Goal: Information Seeking & Learning: Learn about a topic

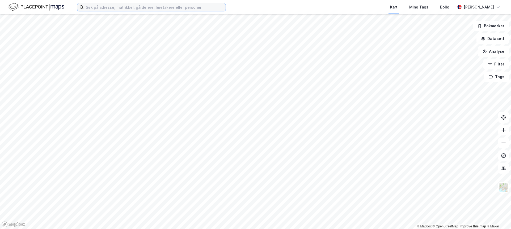
click at [141, 7] on input at bounding box center [155, 7] width 142 height 8
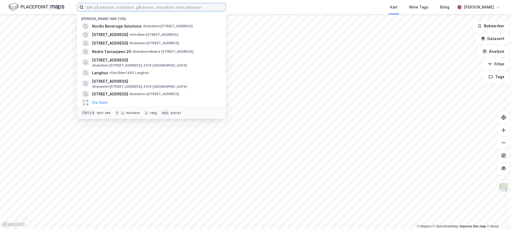
paste input "[PERSON_NAME][STREET_ADDRESS]"
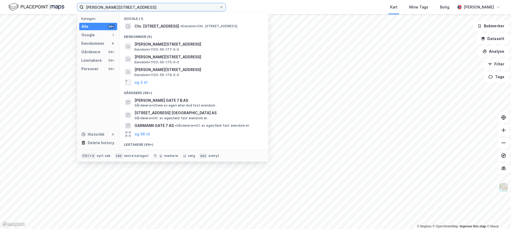
drag, startPoint x: 181, startPoint y: 9, endPoint x: 139, endPoint y: 9, distance: 41.7
click at [139, 9] on input "[PERSON_NAME][STREET_ADDRESS]" at bounding box center [151, 7] width 135 height 8
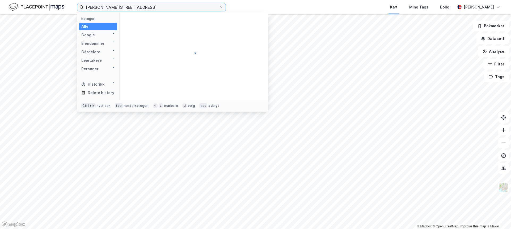
type input "[PERSON_NAME][STREET_ADDRESS]"
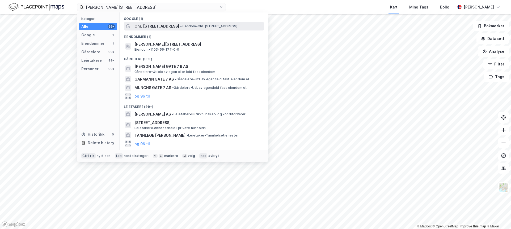
click at [147, 23] on span "Chr. [STREET_ADDRESS]" at bounding box center [156, 26] width 45 height 6
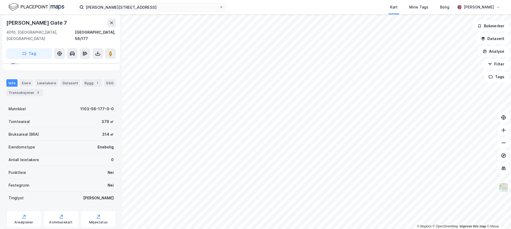
scroll to position [65, 0]
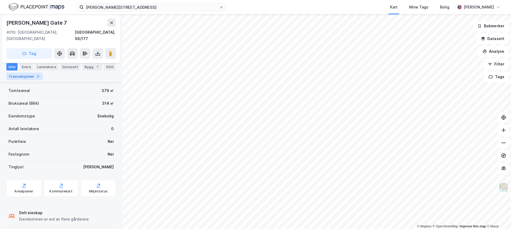
click at [15, 76] on div "Transaksjoner 3" at bounding box center [24, 76] width 36 height 7
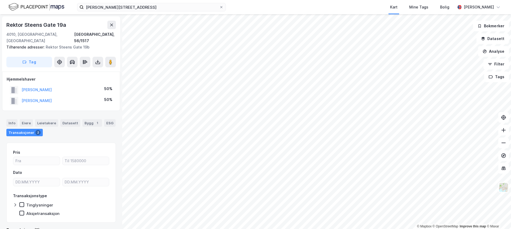
scroll to position [1, 0]
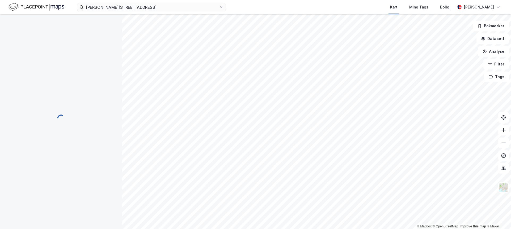
scroll to position [16, 0]
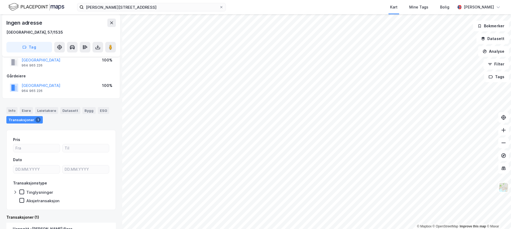
scroll to position [16, 0]
